Goal: Task Accomplishment & Management: Use online tool/utility

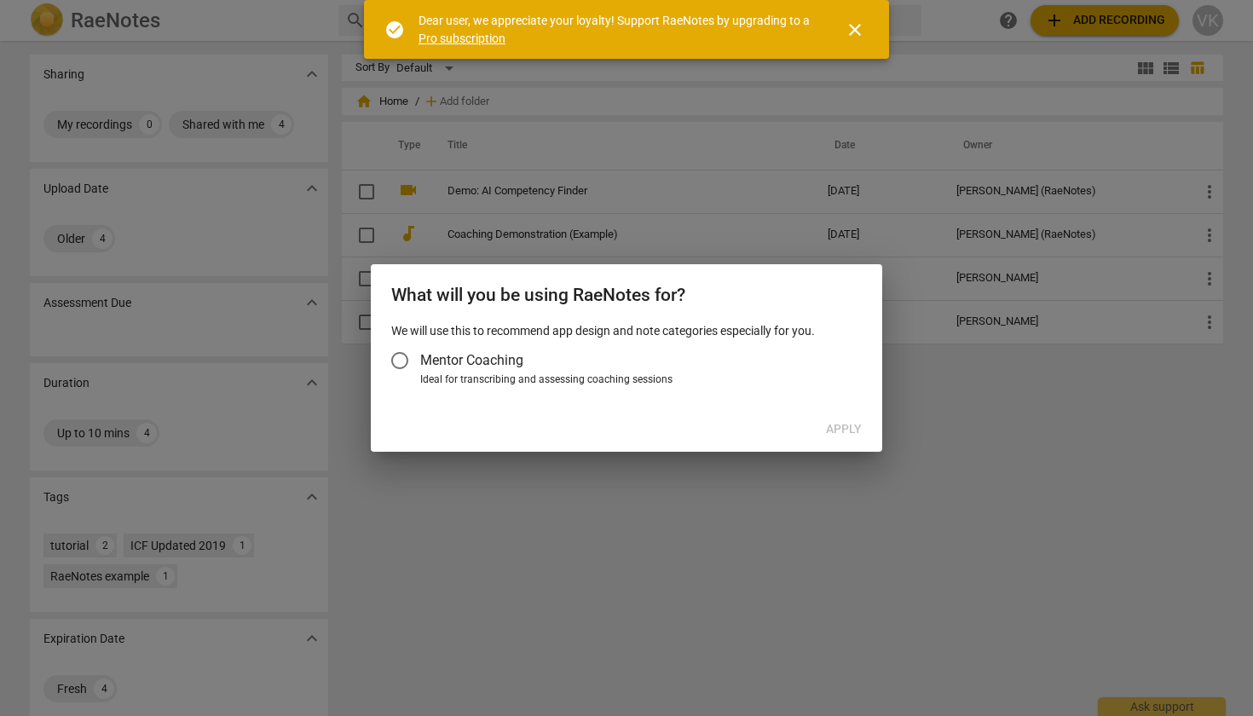
click at [402, 360] on input "Mentor Coaching" at bounding box center [399, 360] width 41 height 41
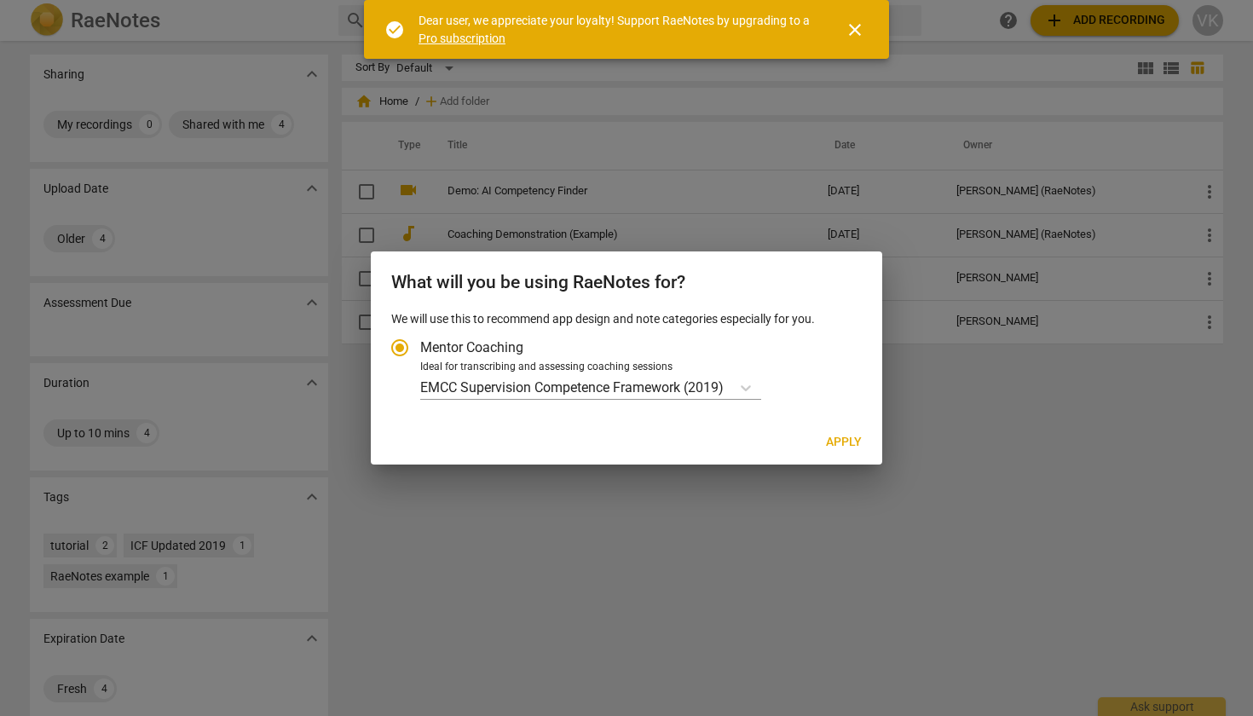
click at [848, 445] on span "Apply" at bounding box center [844, 442] width 36 height 17
radio input "false"
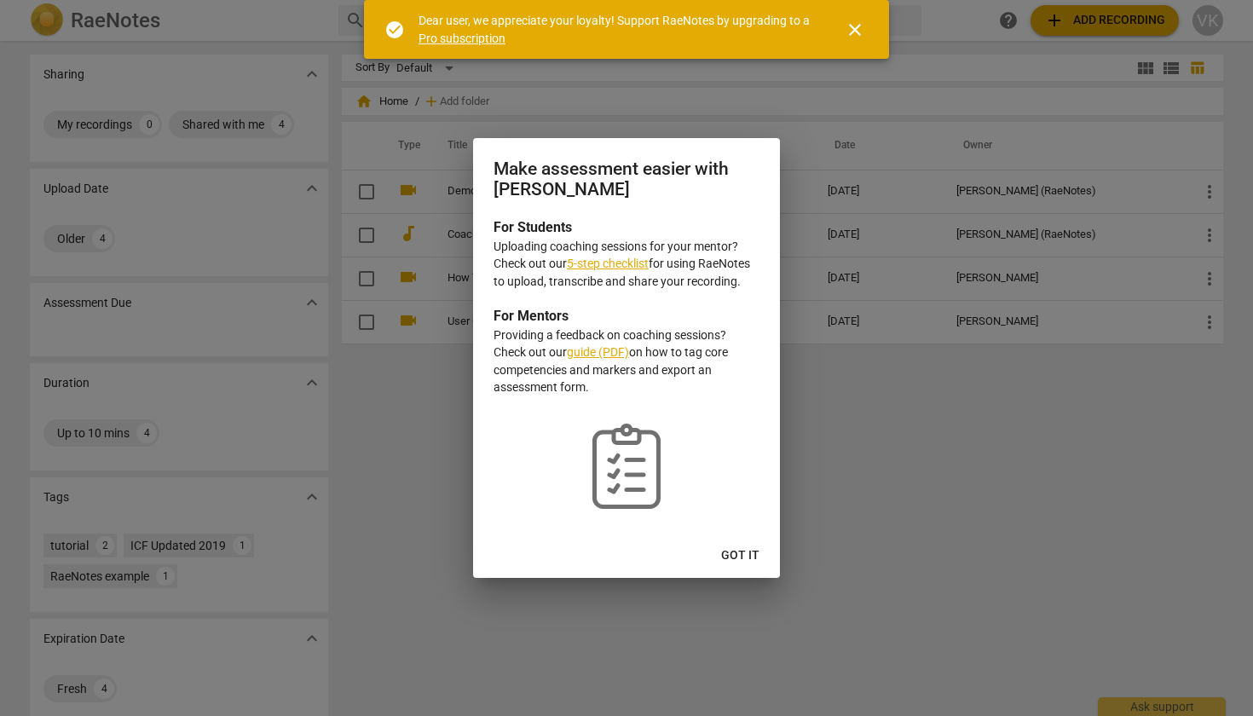
click at [751, 557] on span "Got it" at bounding box center [740, 555] width 38 height 17
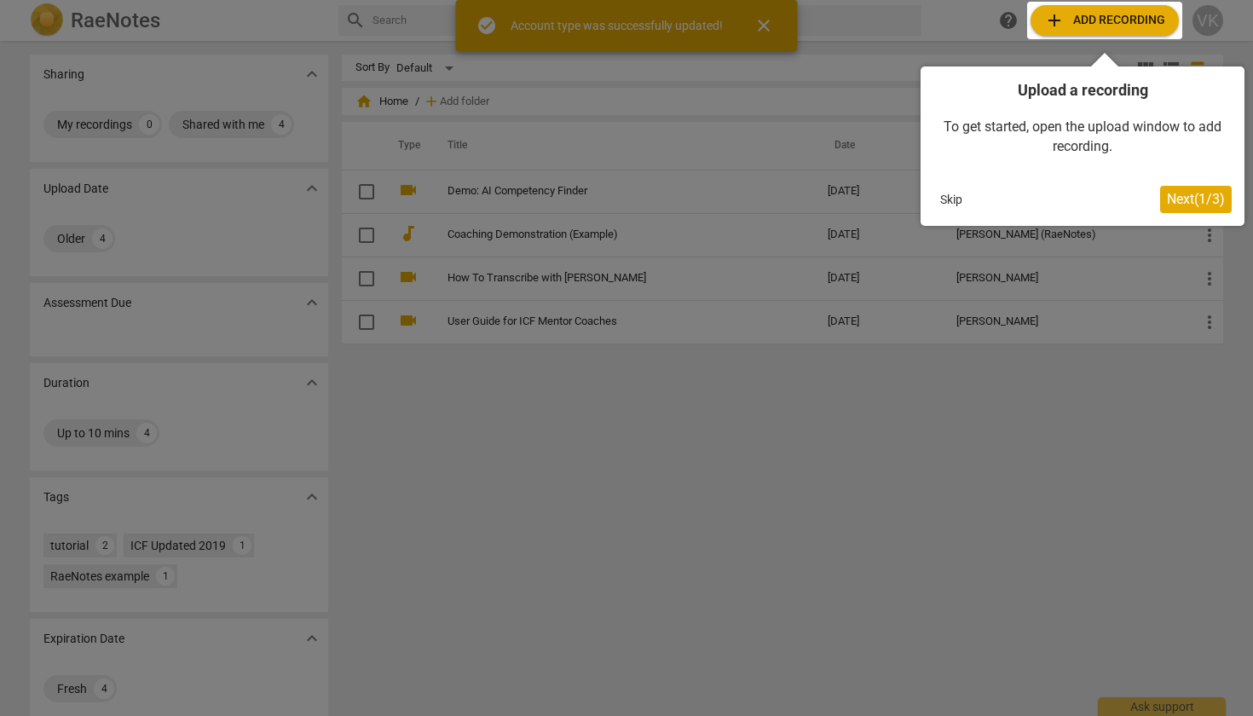
click at [953, 196] on button "Skip" at bounding box center [951, 200] width 36 height 26
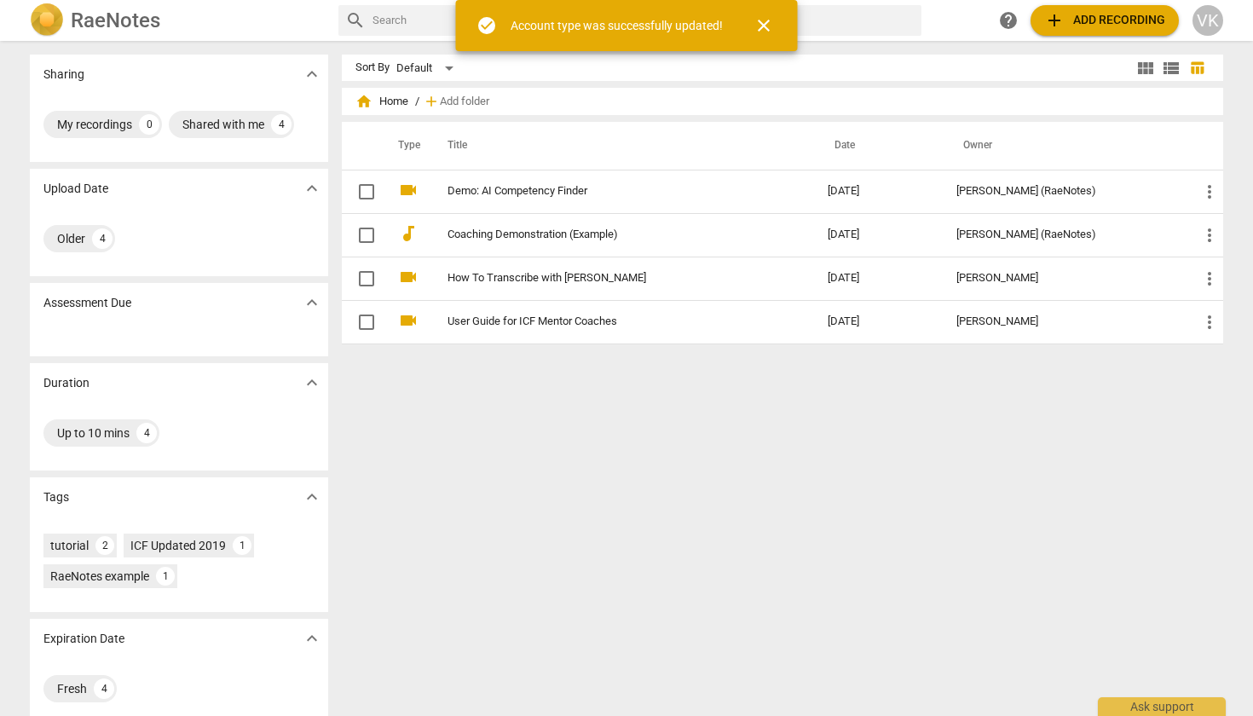
click at [1095, 23] on span "add Add recording" at bounding box center [1104, 20] width 121 height 20
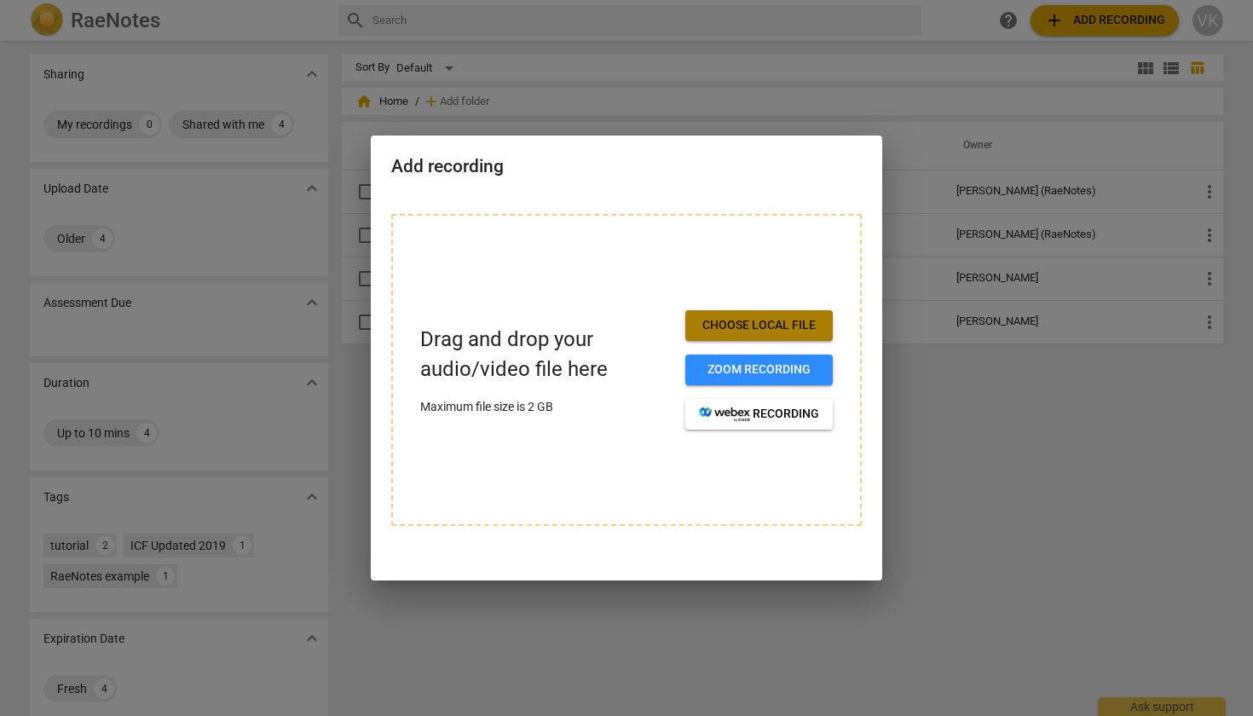
click at [748, 319] on span "Choose local file" at bounding box center [759, 325] width 120 height 17
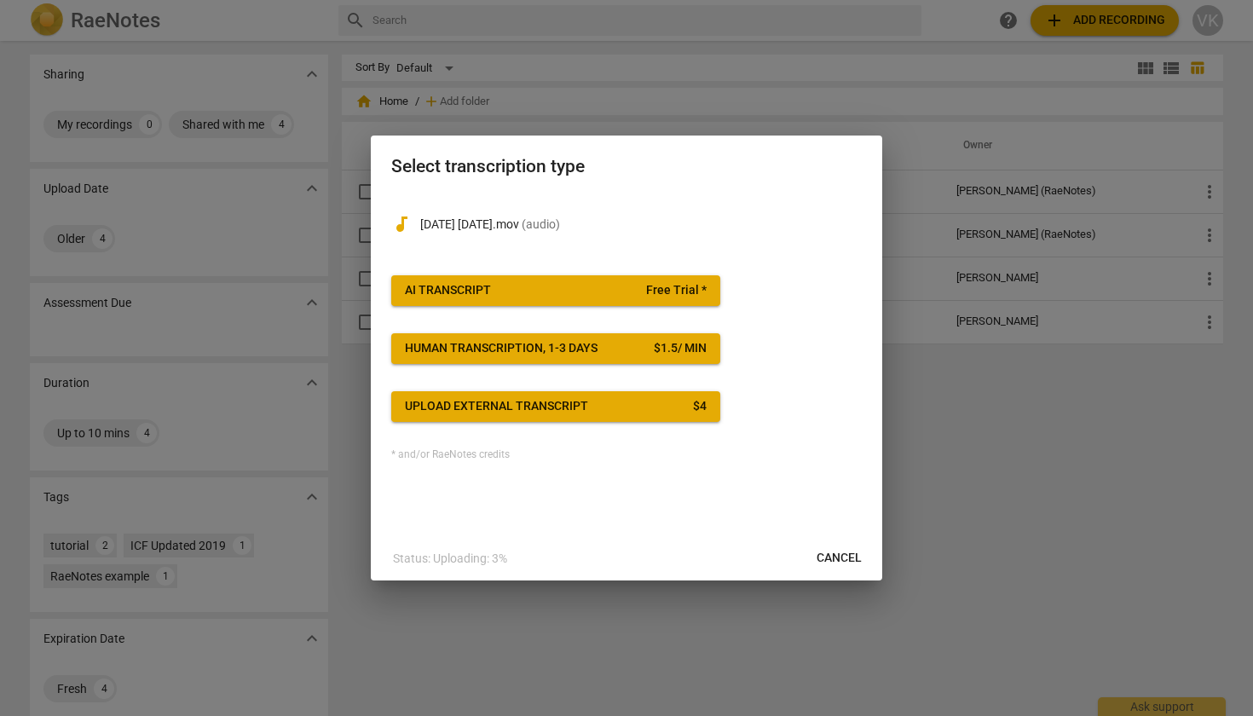
click at [652, 281] on button "AI Transcript Free Trial *" at bounding box center [555, 290] width 329 height 31
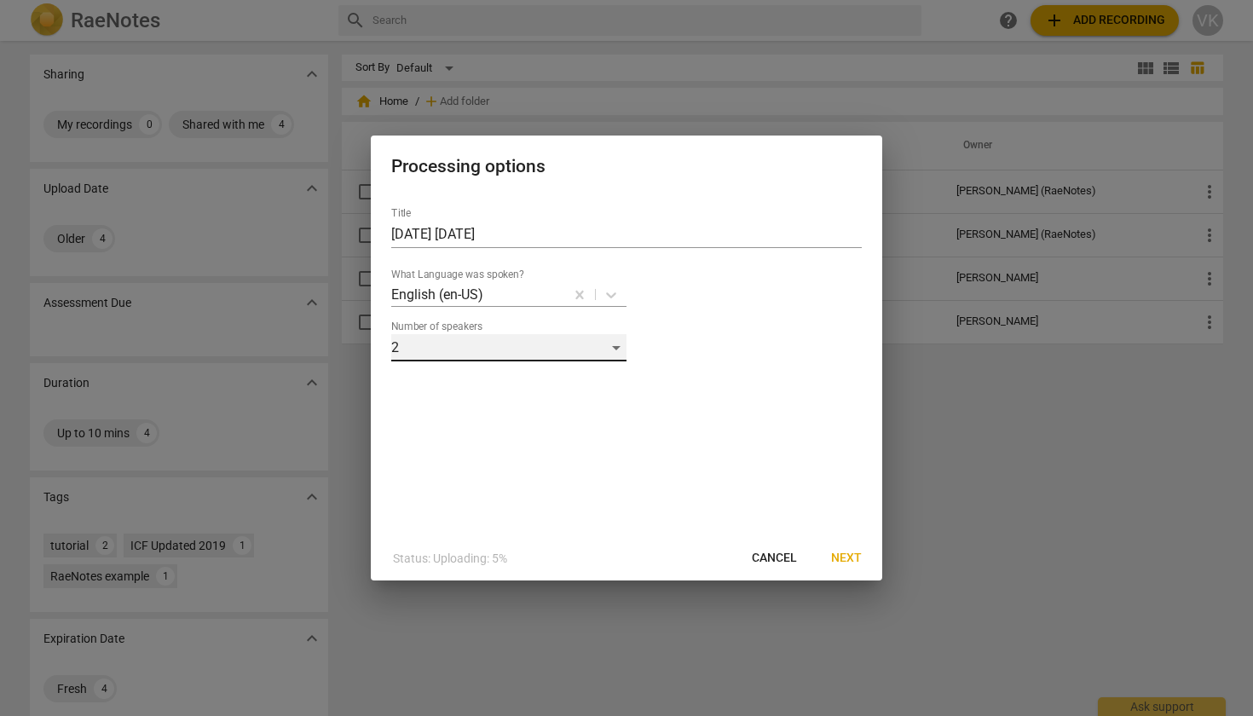
click at [593, 350] on div "2" at bounding box center [508, 347] width 235 height 27
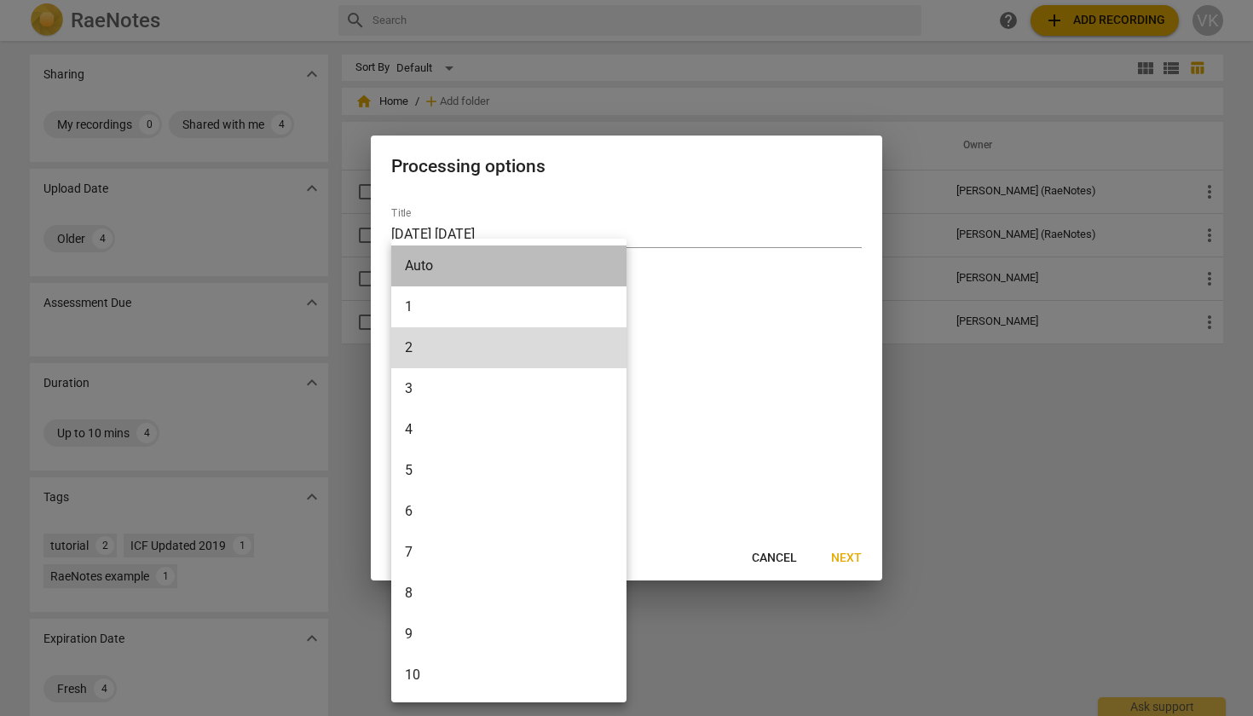
click at [553, 273] on li "Auto" at bounding box center [508, 265] width 235 height 41
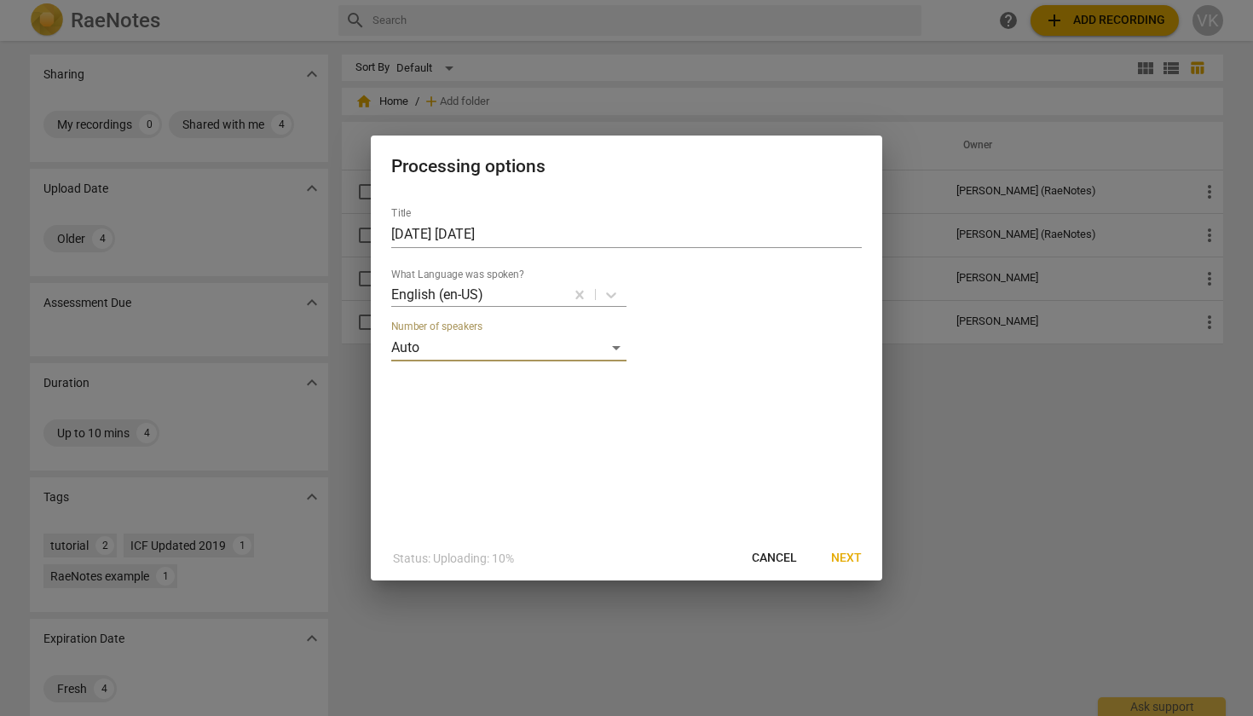
click at [846, 549] on button "Next" at bounding box center [846, 558] width 58 height 31
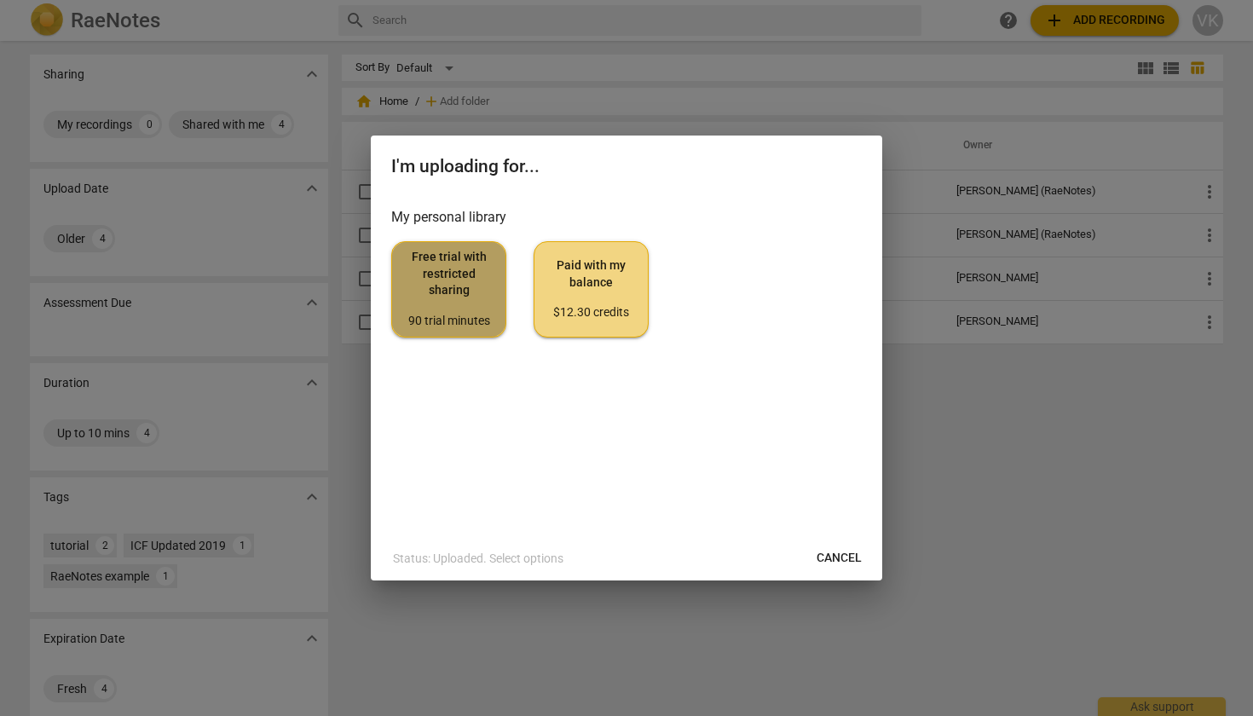
click at [461, 274] on span "Free trial with restricted sharing 90 trial minutes" at bounding box center [449, 289] width 86 height 80
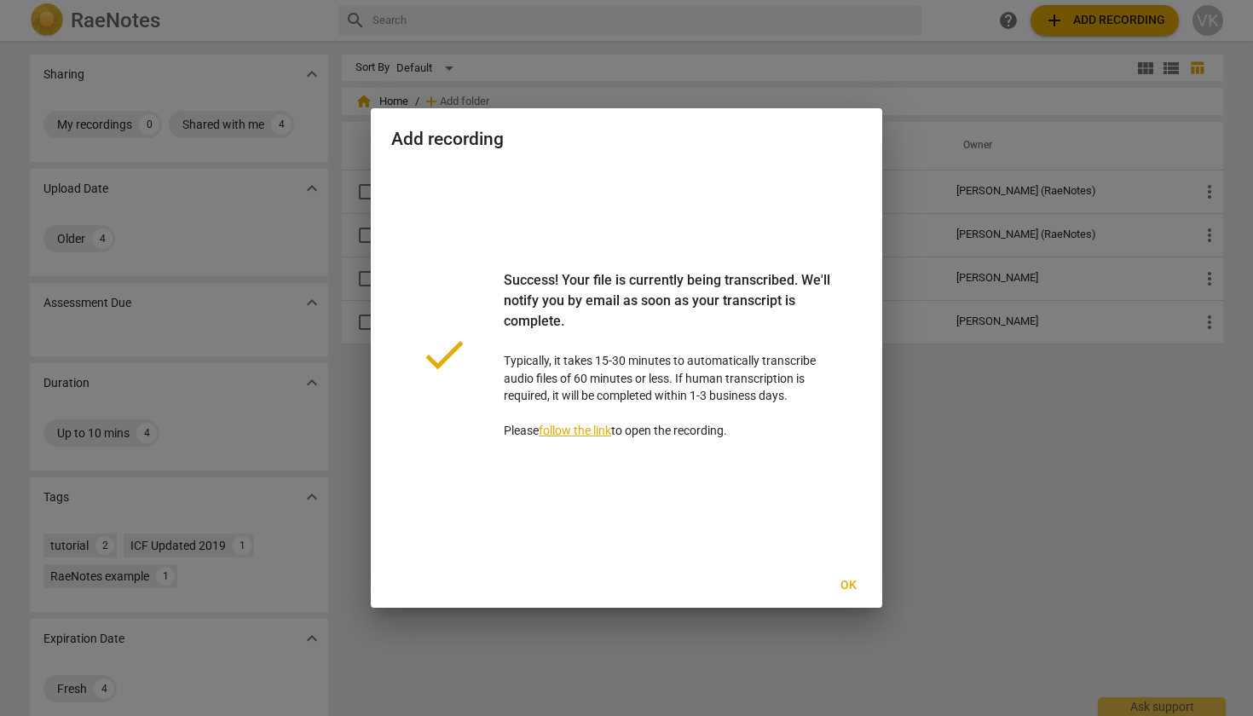
click at [592, 430] on link "follow the link" at bounding box center [575, 431] width 72 height 14
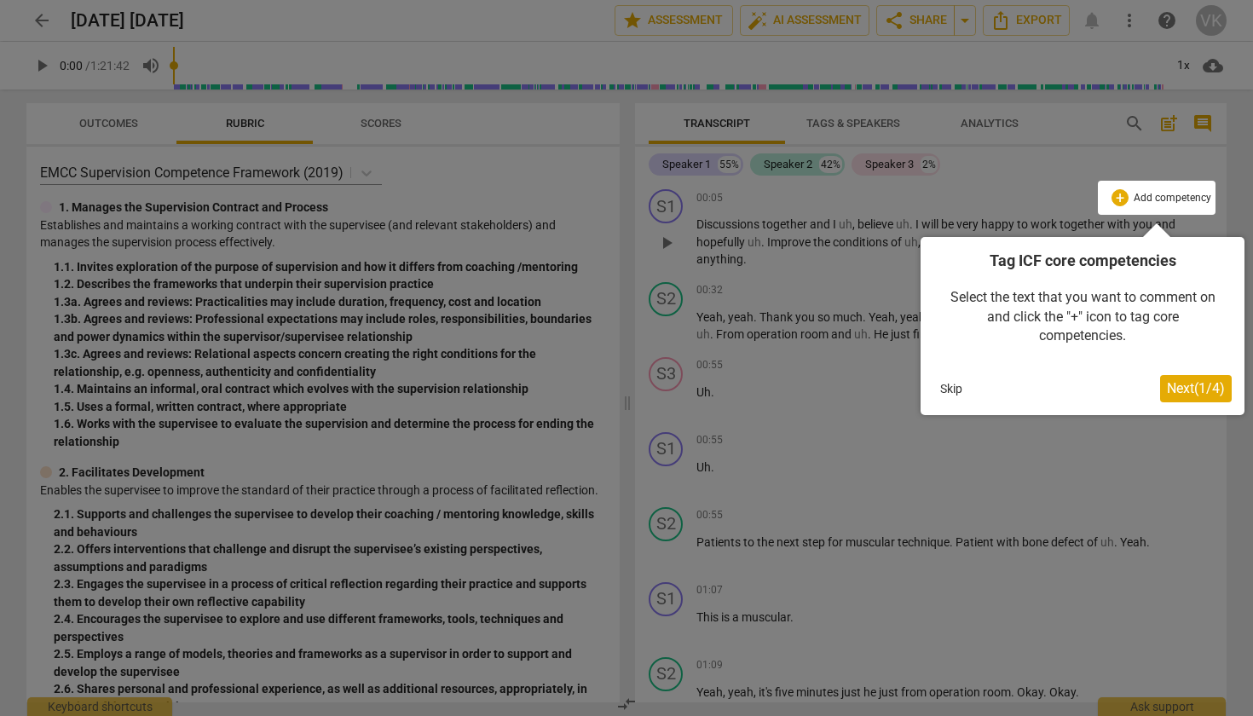
click at [953, 387] on button "Skip" at bounding box center [951, 389] width 36 height 26
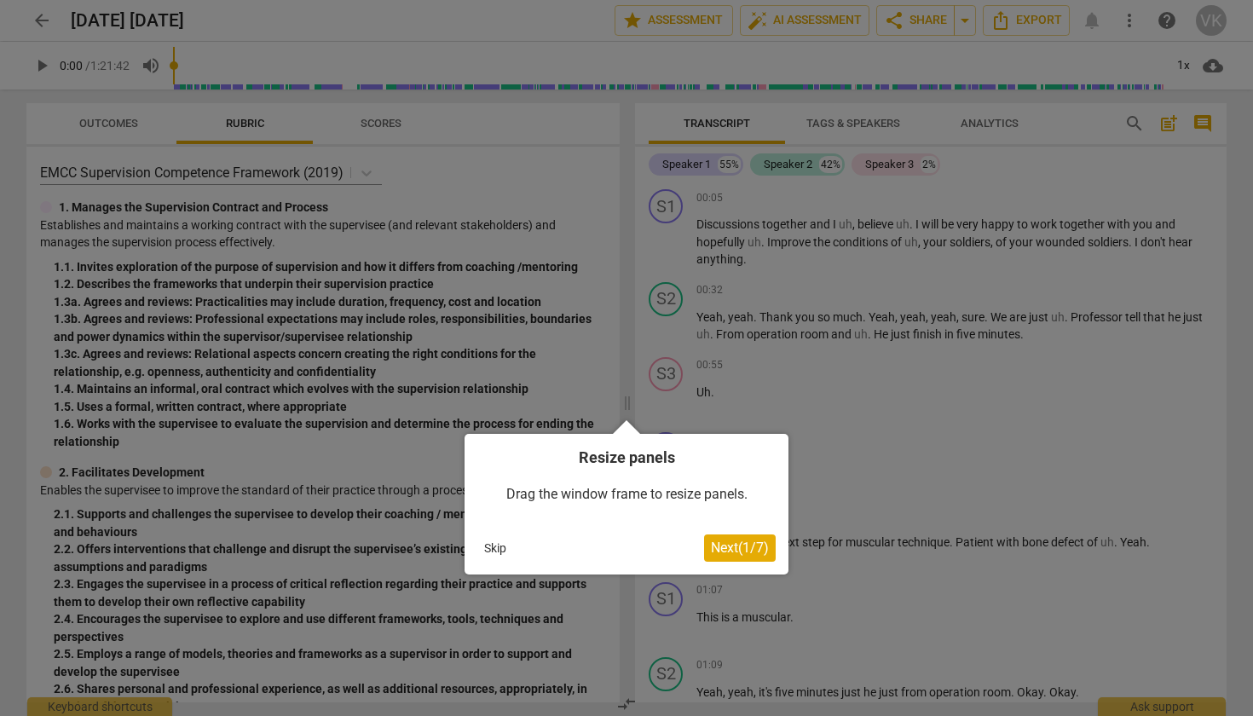
click at [493, 545] on button "Skip" at bounding box center [495, 548] width 36 height 26
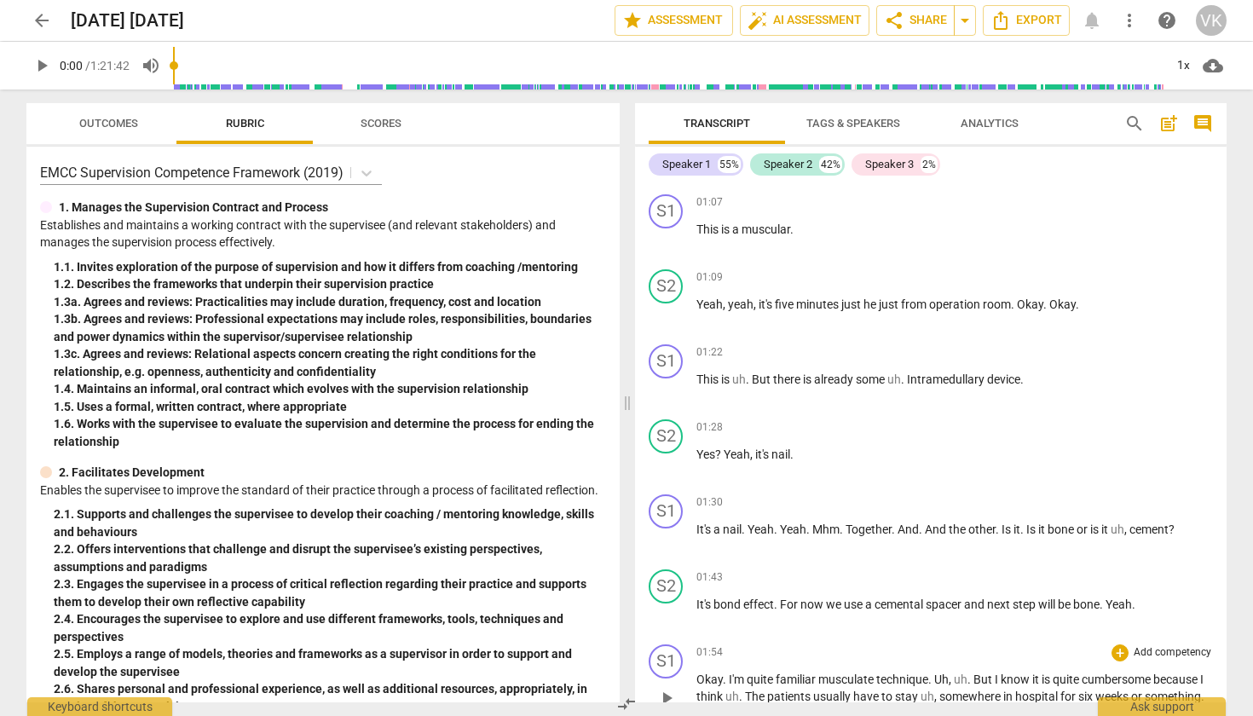
scroll to position [426, 0]
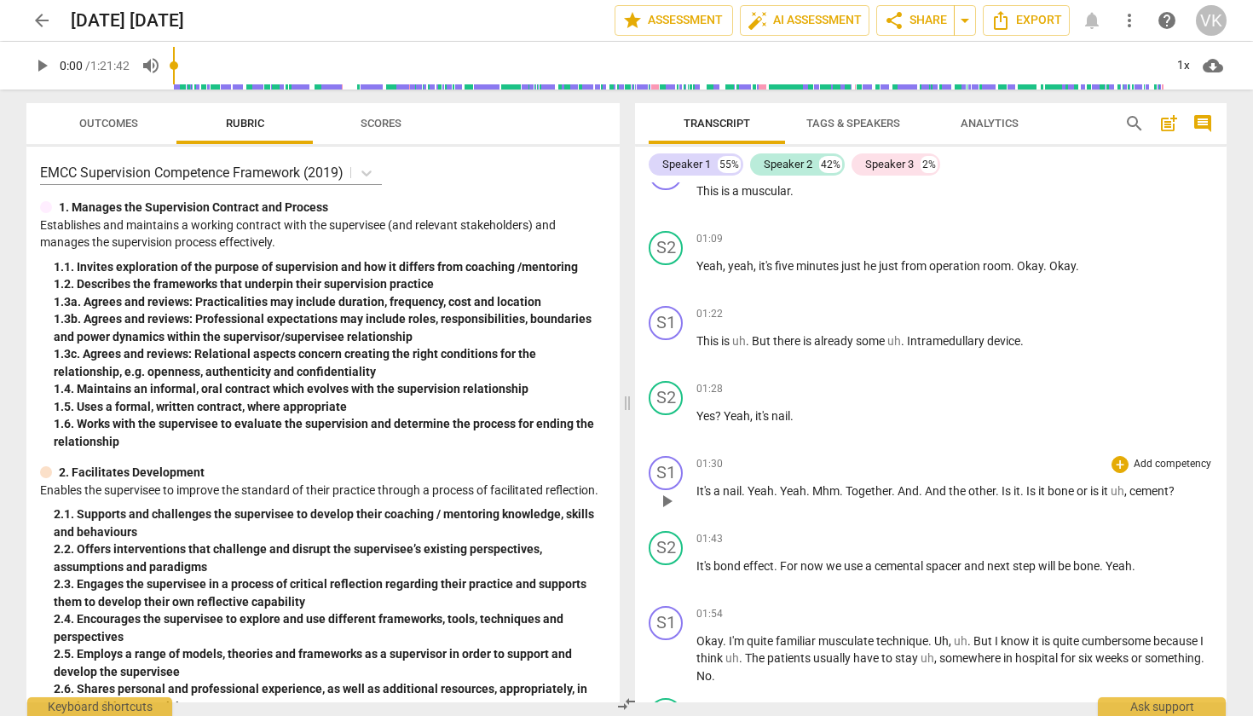
drag, startPoint x: 700, startPoint y: 226, endPoint x: 1057, endPoint y: 499, distance: 449.4
click at [1057, 499] on div "S1 play_arrow pause 00:05 + Add competency keyboard_arrow_right Discussions tog…" at bounding box center [931, 442] width 592 height 520
click at [1169, 124] on span "post_add" at bounding box center [1168, 123] width 20 height 20
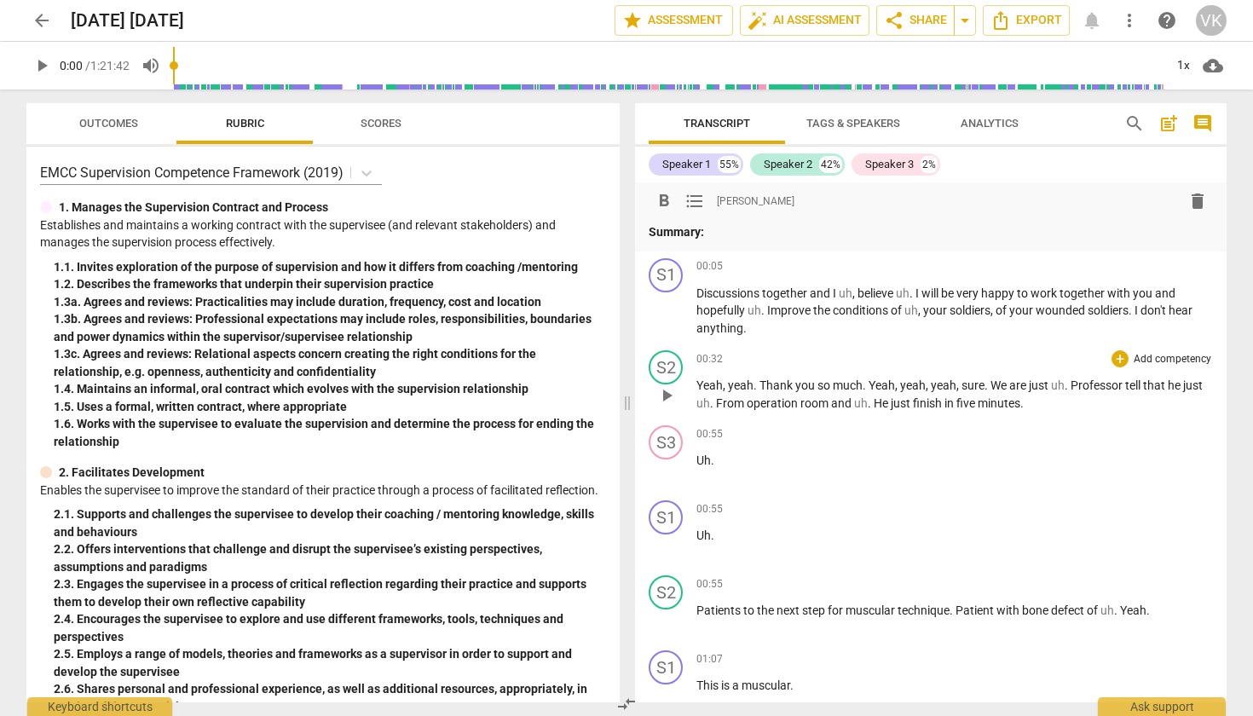
scroll to position [0, 0]
click at [836, 118] on span "Tags & Speakers" at bounding box center [853, 123] width 94 height 13
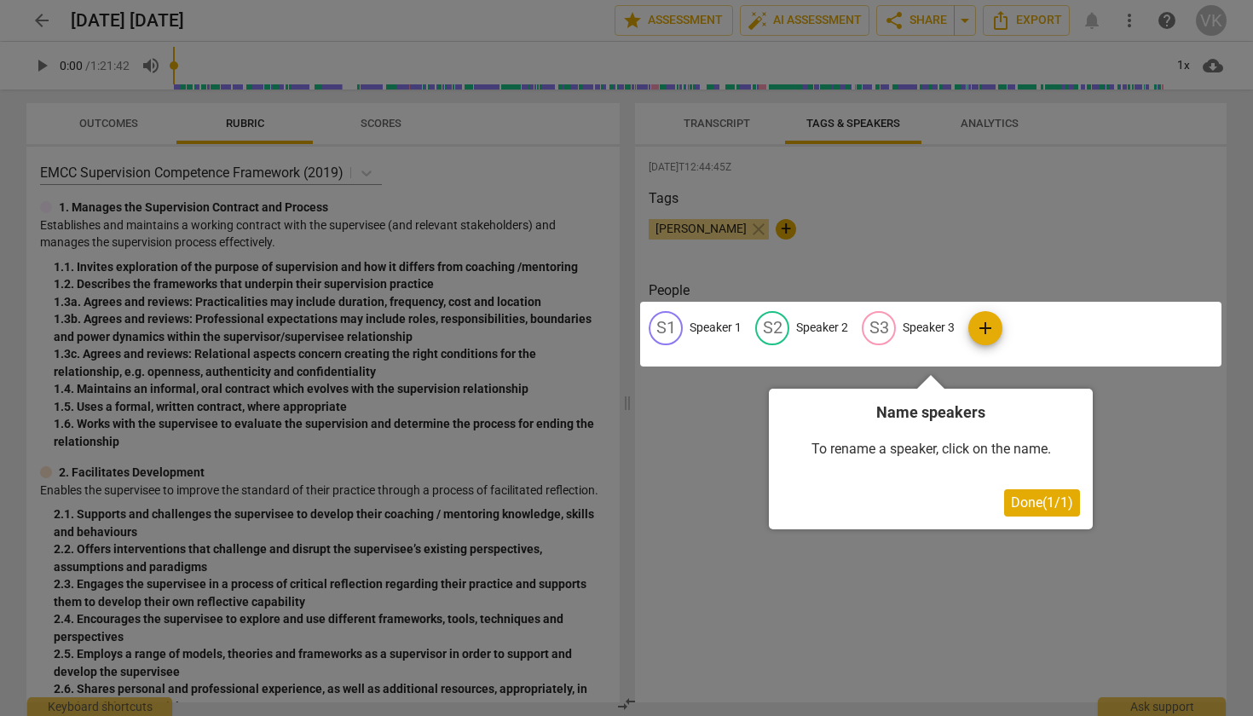
click at [1035, 499] on span "Done ( 1 / 1 )" at bounding box center [1042, 502] width 62 height 16
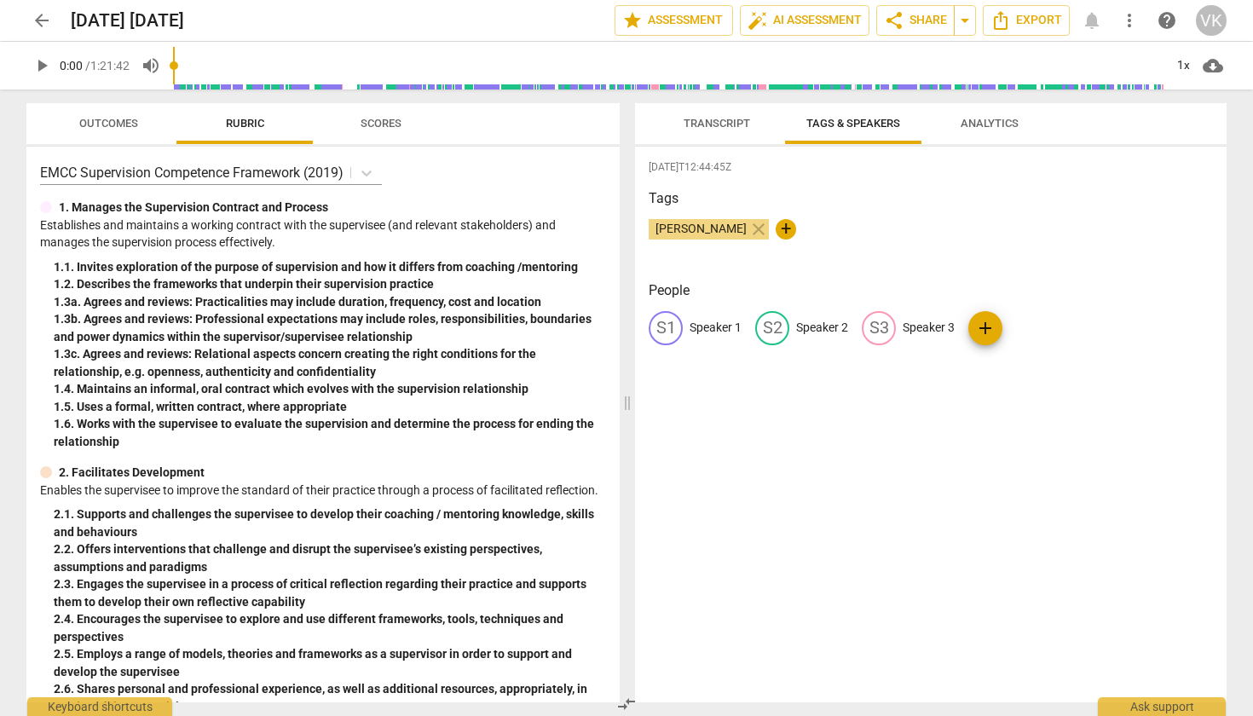
click at [972, 126] on span "Analytics" at bounding box center [990, 123] width 58 height 13
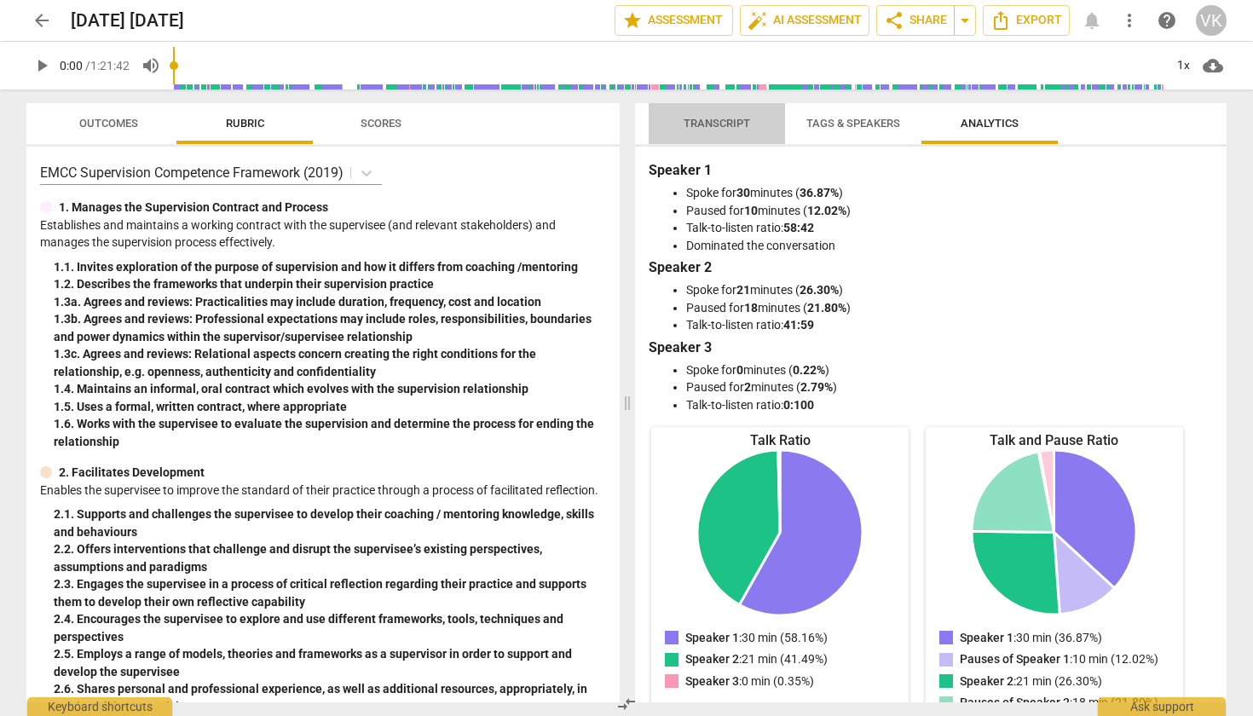
click at [684, 134] on span "Transcript" at bounding box center [716, 124] width 107 height 23
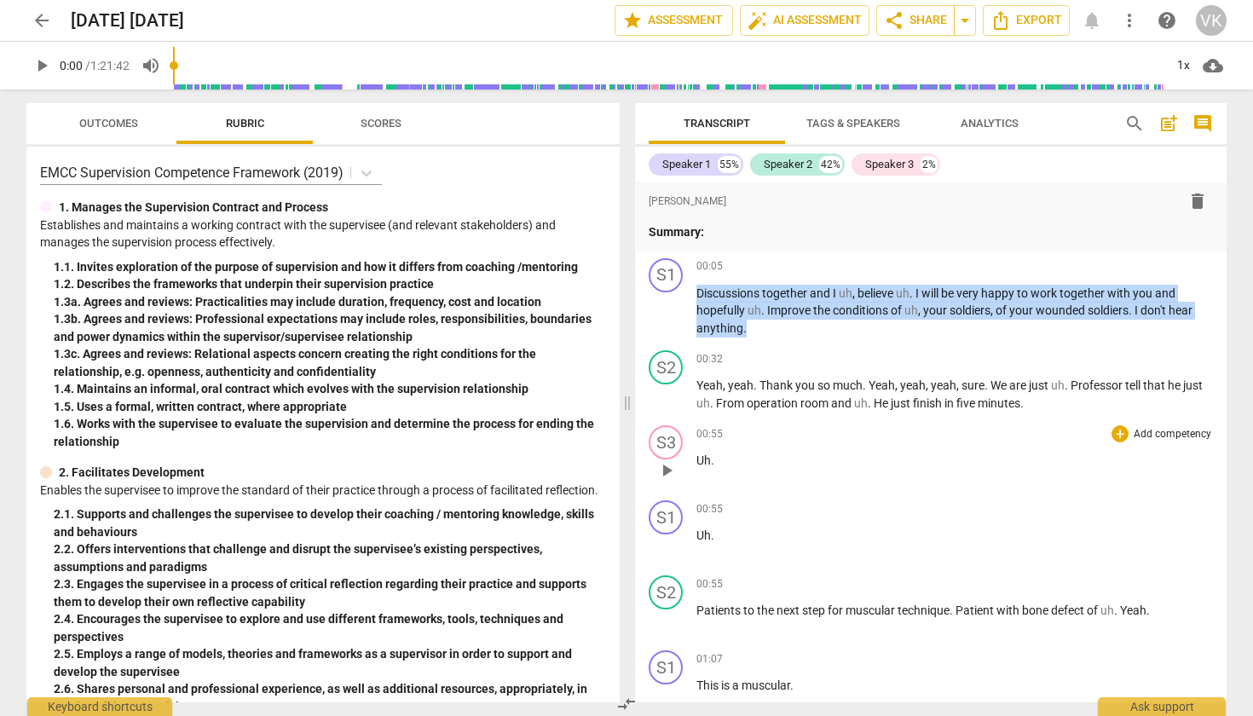
drag, startPoint x: 700, startPoint y: 293, endPoint x: 1092, endPoint y: 417, distance: 411.1
click at [1092, 417] on div "format_bold format_list_bulleted [PERSON_NAME] delete Summary: S1 play_arrow pa…" at bounding box center [931, 442] width 592 height 520
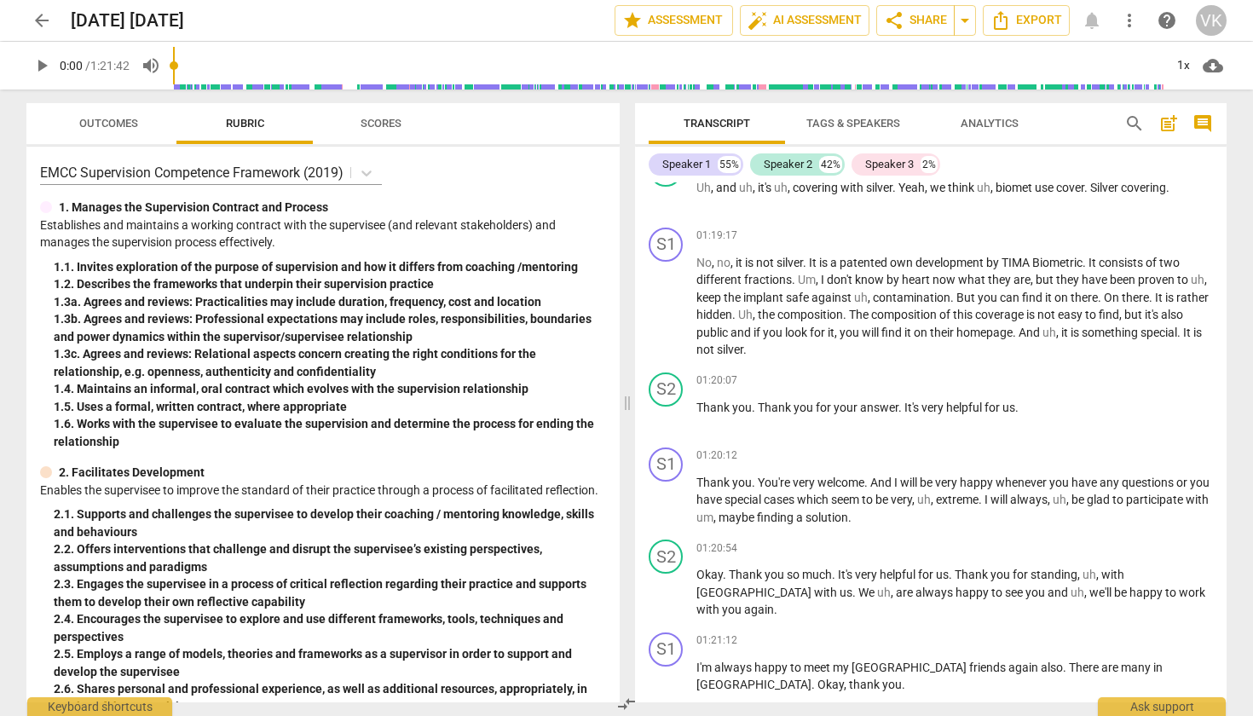
scroll to position [18064, 0]
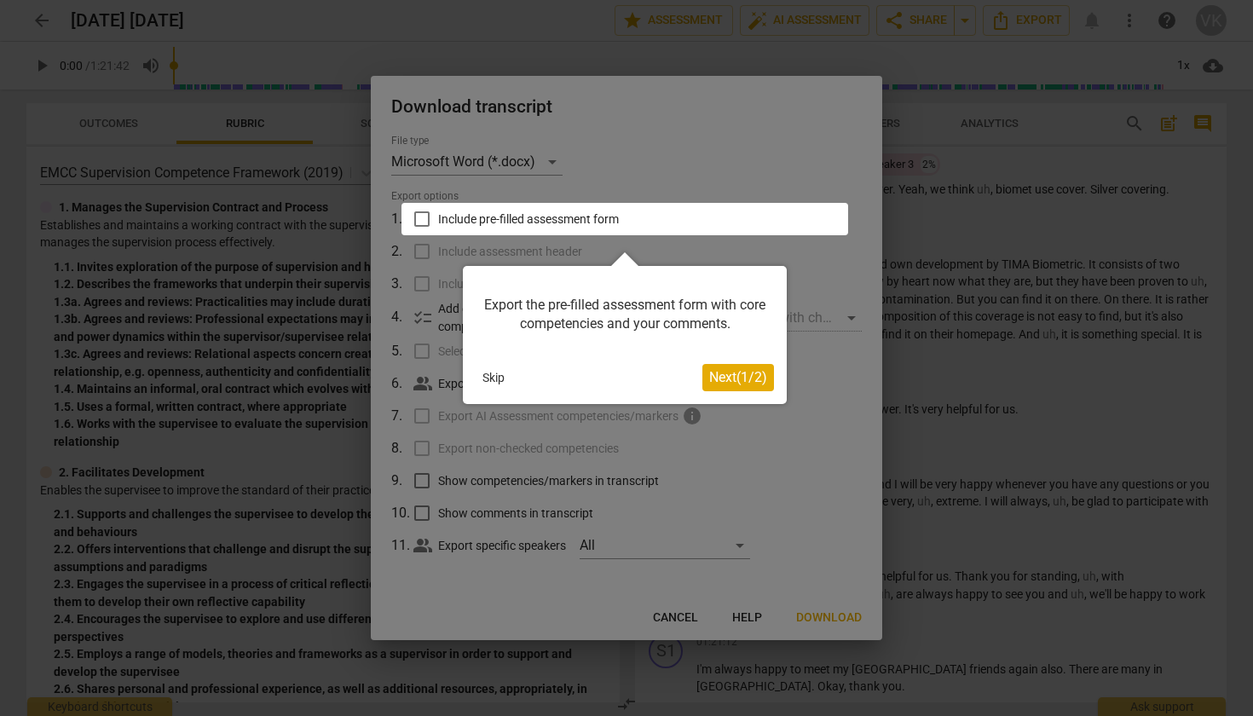
click at [493, 380] on button "Skip" at bounding box center [494, 378] width 36 height 26
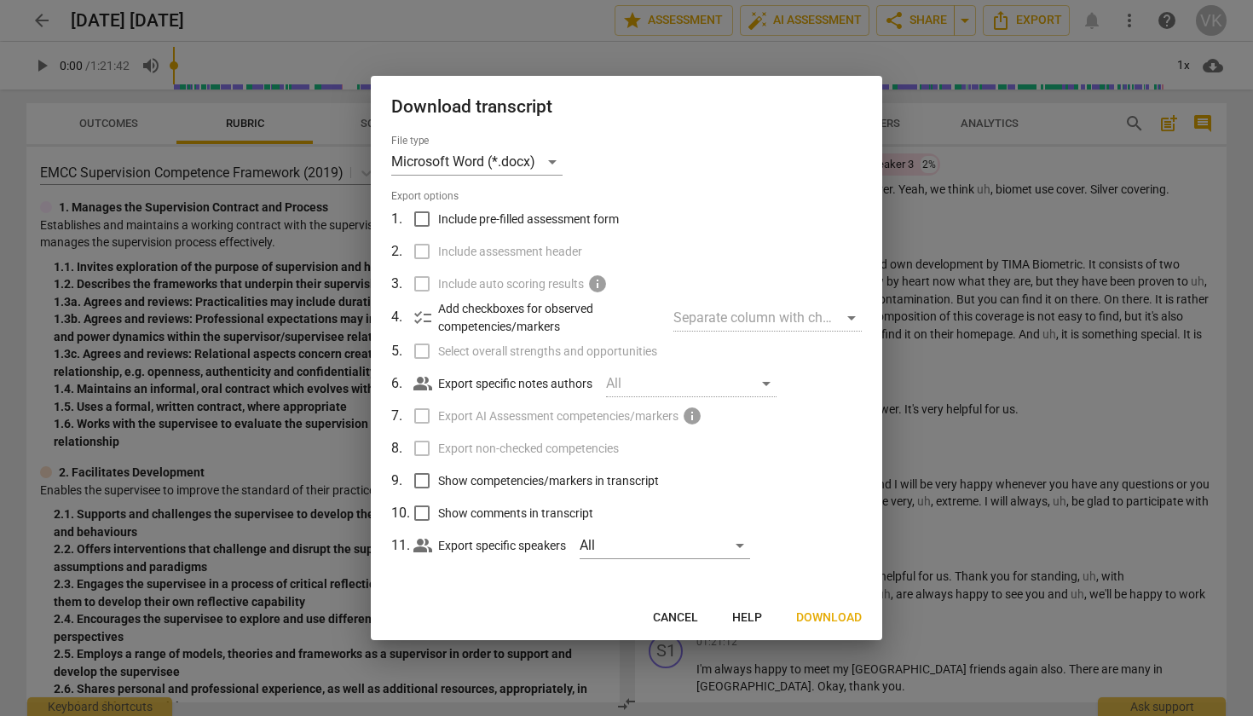
click at [838, 615] on span "Download" at bounding box center [829, 617] width 66 height 17
